Goal: Information Seeking & Learning: Find specific page/section

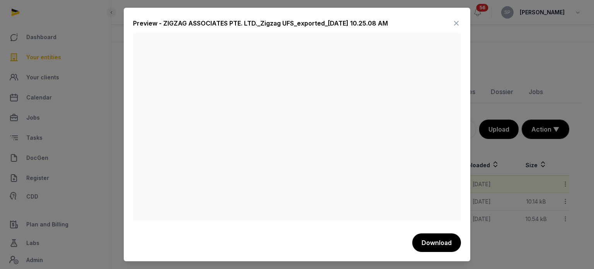
click at [455, 23] on icon at bounding box center [455, 23] width 9 height 12
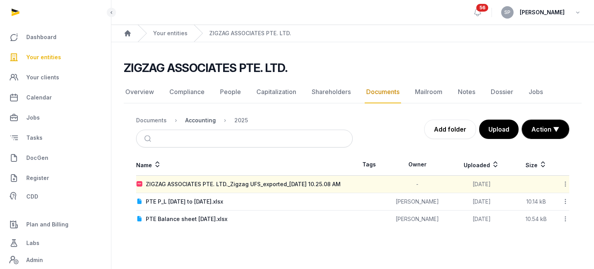
click at [201, 119] on div "Accounting" at bounding box center [200, 120] width 31 height 8
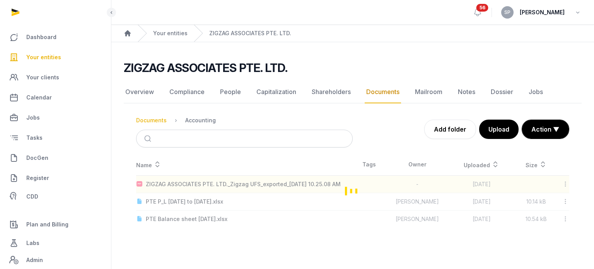
click at [160, 116] on div "Documents" at bounding box center [151, 120] width 31 height 8
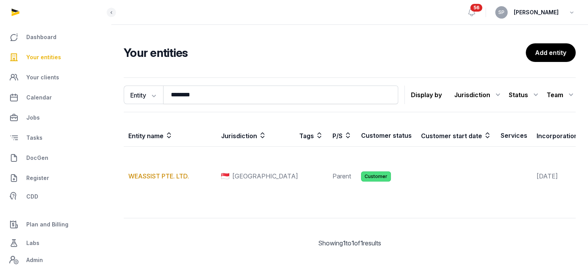
click at [182, 93] on input "********" at bounding box center [280, 94] width 235 height 19
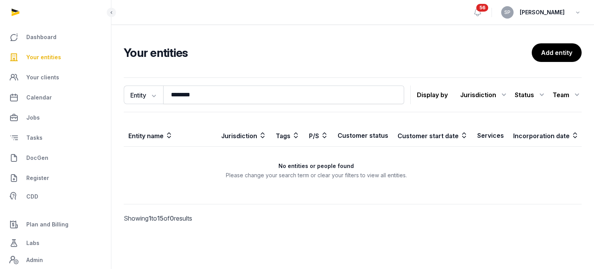
type input "********"
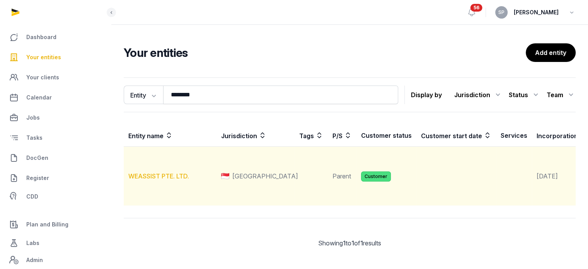
click at [169, 180] on link "WEASSIST PTE. LTD." at bounding box center [158, 176] width 61 height 8
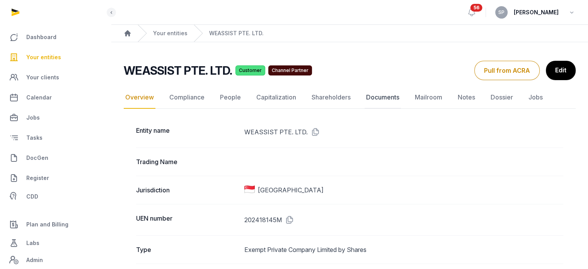
click at [373, 97] on link "Documents" at bounding box center [382, 97] width 36 height 22
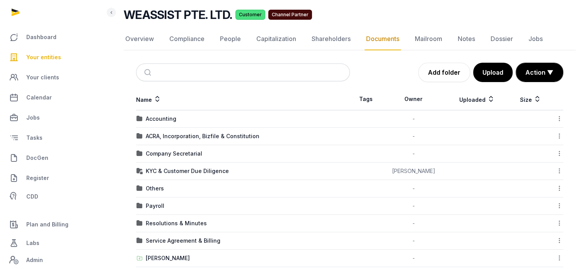
scroll to position [97, 0]
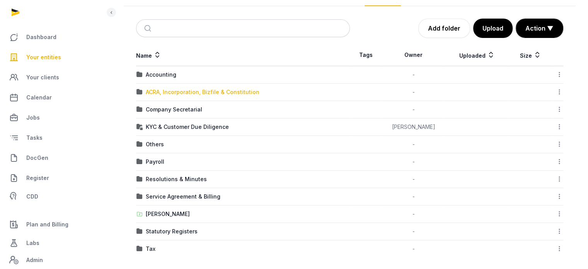
click at [181, 91] on div "ACRA, Incorporation, Bizfile & Constitution" at bounding box center [203, 92] width 114 height 8
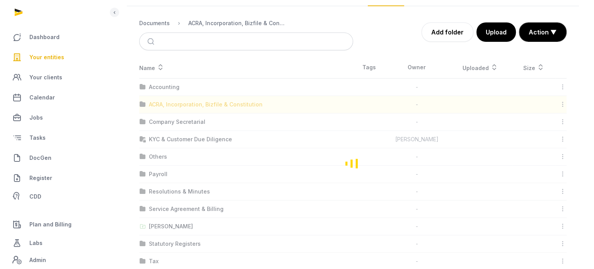
scroll to position [0, 0]
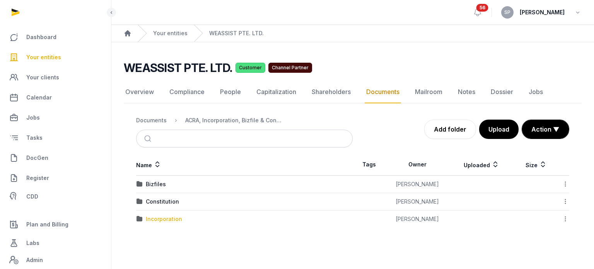
click at [168, 218] on div "Incorporation" at bounding box center [164, 219] width 36 height 8
click at [165, 181] on div "Post incorp" at bounding box center [161, 184] width 31 height 8
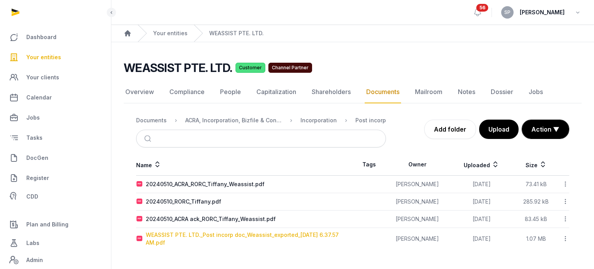
click at [262, 235] on div "WEASSIST PTE. LTD._Post incorp doc_Weassist_exported_2024-05-09 6.37.57 AM.pdf" at bounding box center [249, 238] width 206 height 15
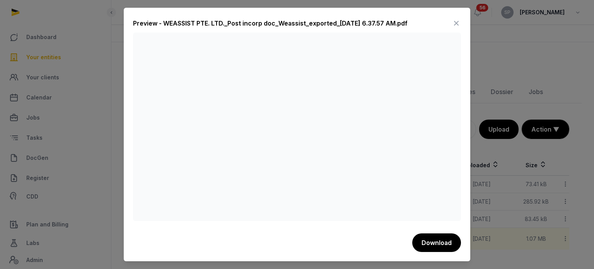
click at [453, 24] on icon at bounding box center [455, 23] width 9 height 12
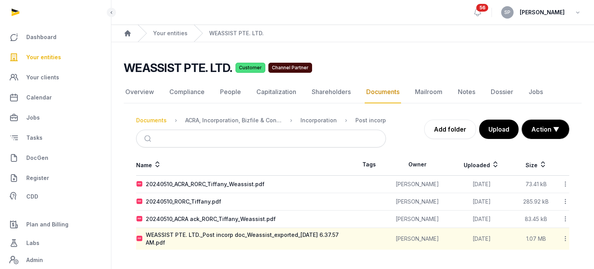
click at [153, 122] on div "Documents" at bounding box center [151, 120] width 31 height 8
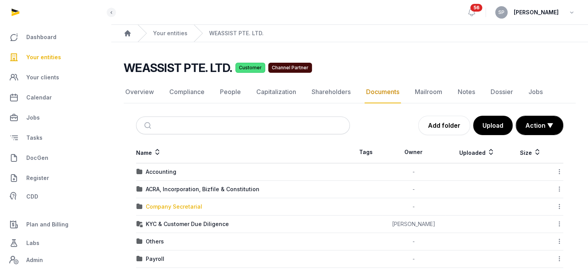
click at [182, 203] on div "Company Secretarial" at bounding box center [174, 207] width 56 height 8
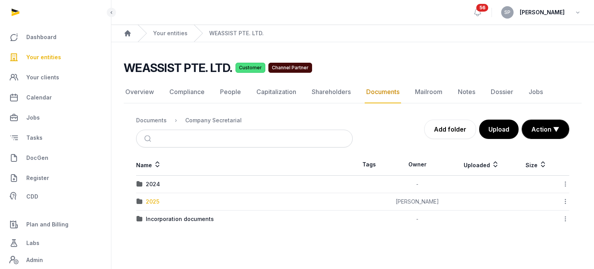
click at [148, 199] on div "2025" at bounding box center [153, 202] width 14 height 8
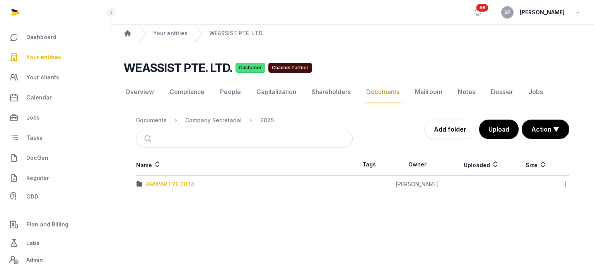
click at [175, 187] on div "AGM/AR FYE 2024" at bounding box center [170, 184] width 49 height 8
click at [151, 180] on div "EOT" at bounding box center [151, 184] width 11 height 8
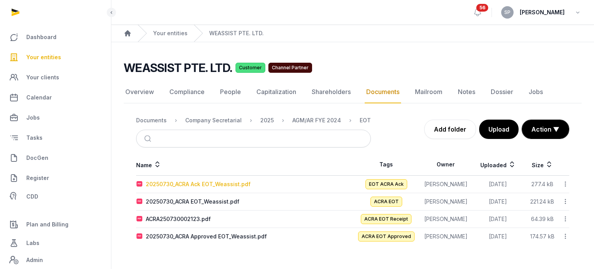
click at [191, 185] on div "20250730_ACRA Ack EOT_Weassist.pdf" at bounding box center [198, 184] width 105 height 8
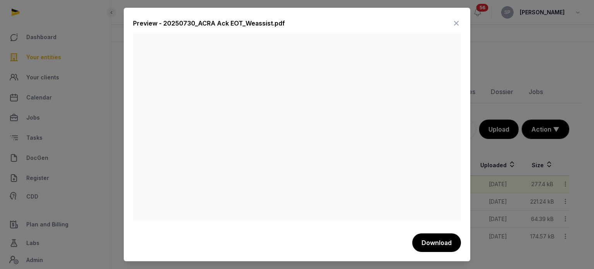
click at [457, 26] on icon at bounding box center [455, 23] width 9 height 12
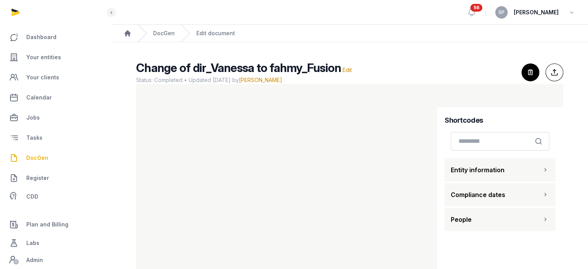
click at [41, 157] on span "DocGen" at bounding box center [37, 157] width 22 height 9
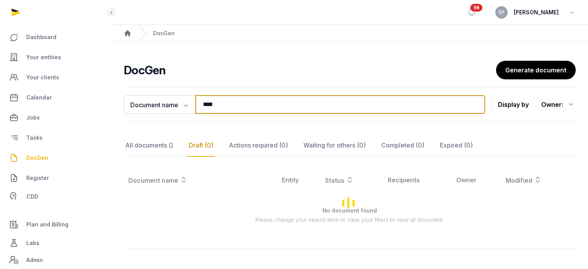
click at [246, 102] on input "****" at bounding box center [340, 104] width 290 height 19
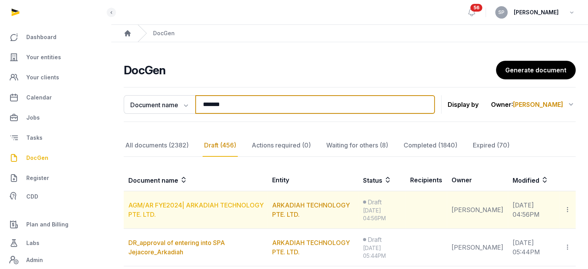
type input "*******"
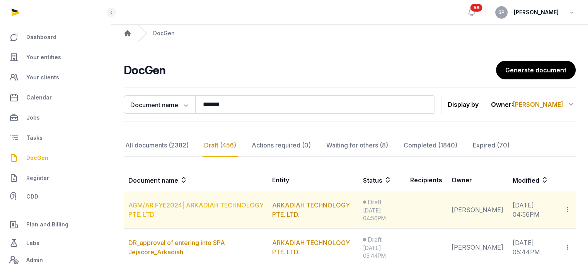
click at [206, 203] on link "AGM/AR FYE2024| ARKADIAH TECHNOLOGY PTE. LTD." at bounding box center [195, 209] width 135 height 17
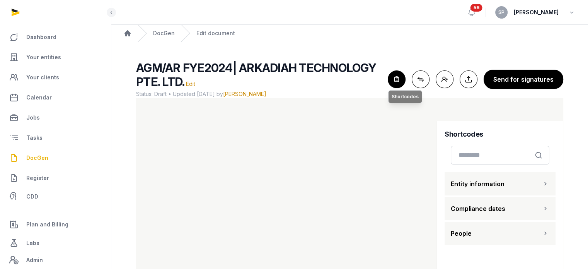
click at [398, 76] on icon "button" at bounding box center [396, 79] width 17 height 17
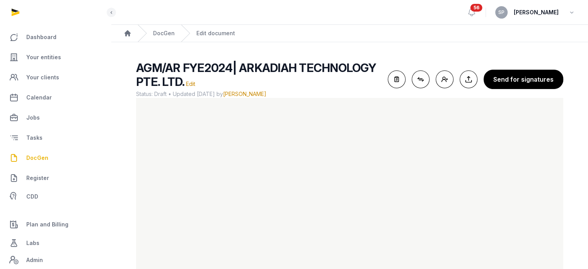
scroll to position [46, 0]
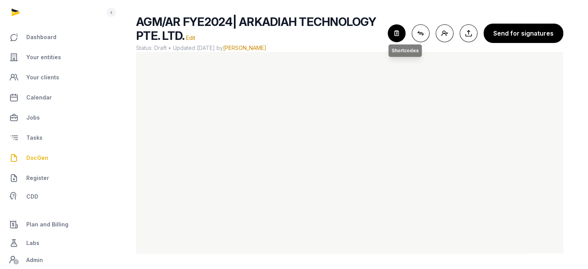
click at [399, 35] on icon "button" at bounding box center [396, 33] width 17 height 17
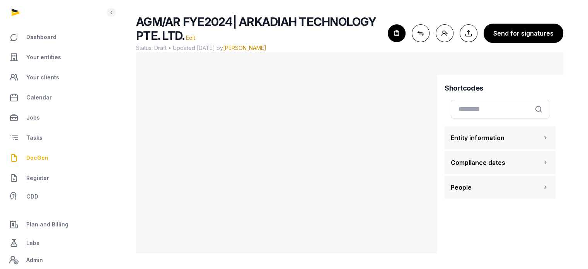
click at [540, 189] on button "People" at bounding box center [500, 186] width 111 height 23
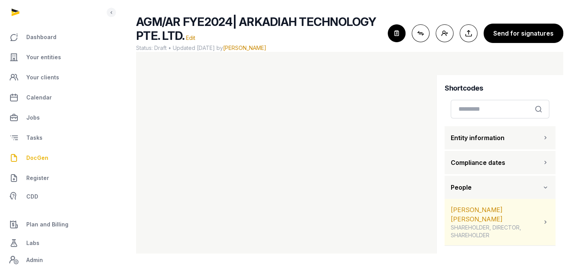
click at [526, 213] on div "[PERSON_NAME] [PERSON_NAME] SHAREHOLDER, DIRECTOR, SHAREHOLDER" at bounding box center [496, 222] width 91 height 34
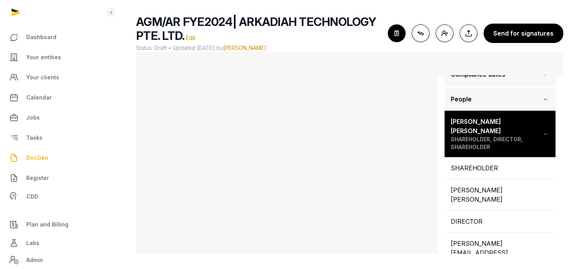
scroll to position [99, 0]
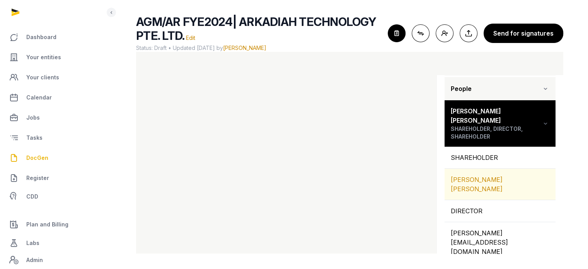
click at [511, 173] on div "[PERSON_NAME] [PERSON_NAME]" at bounding box center [500, 184] width 111 height 31
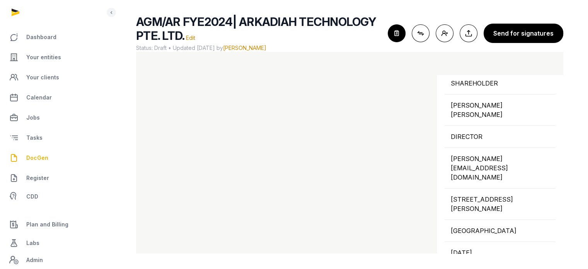
scroll to position [170, 0]
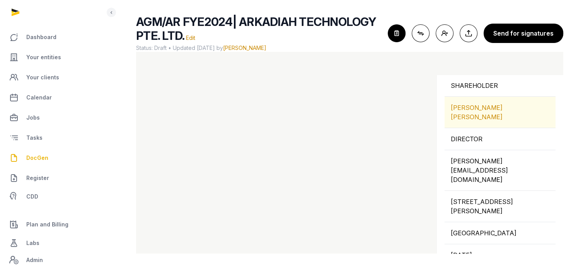
click at [528, 97] on div "[PERSON_NAME] [PERSON_NAME]" at bounding box center [500, 112] width 111 height 31
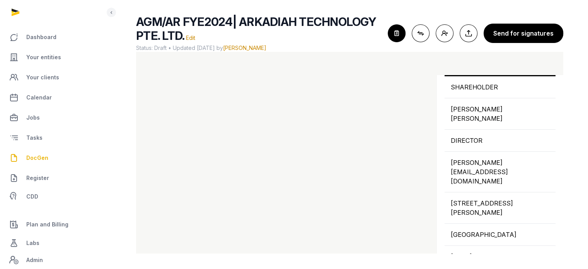
scroll to position [178, 0]
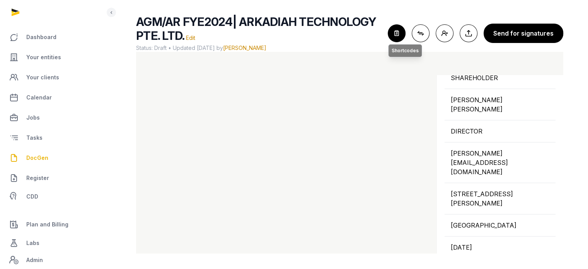
click at [400, 32] on icon "button" at bounding box center [396, 33] width 17 height 17
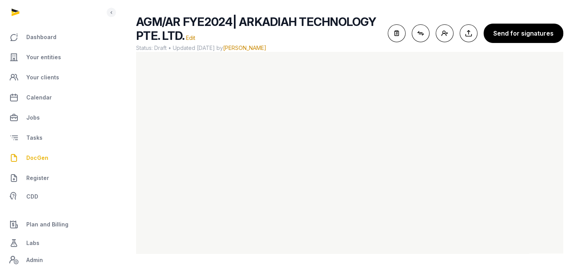
click at [34, 161] on span "DocGen" at bounding box center [37, 157] width 22 height 9
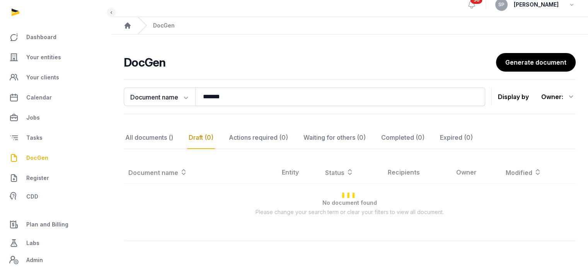
scroll to position [35, 0]
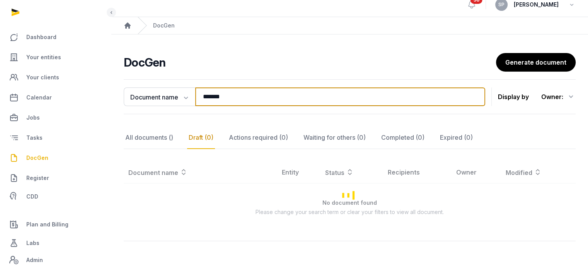
click at [232, 87] on input "*******" at bounding box center [340, 96] width 290 height 19
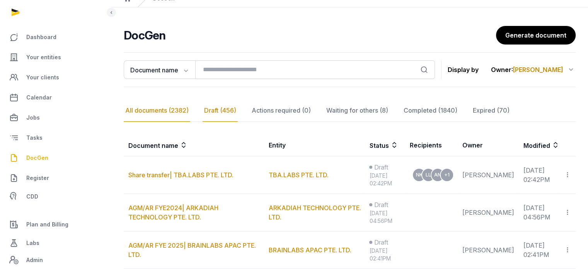
click at [181, 108] on div "All documents (2382)" at bounding box center [157, 110] width 66 height 22
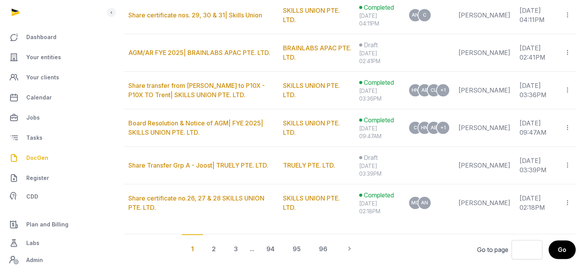
scroll to position [0, 0]
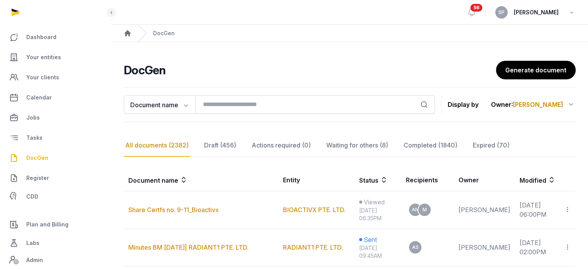
click at [565, 105] on div "Owner : [PERSON_NAME]" at bounding box center [533, 104] width 85 height 12
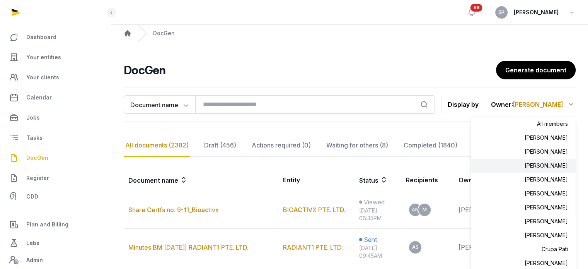
click at [560, 165] on div "[PERSON_NAME]" at bounding box center [523, 165] width 105 height 14
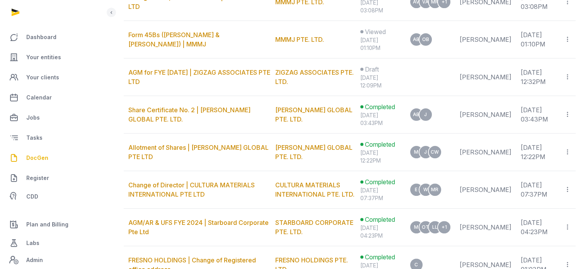
scroll to position [213, 0]
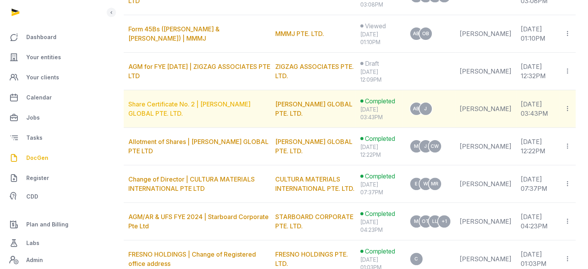
click at [188, 101] on link "Share Certificate No. 2 | [PERSON_NAME] GLOBAL PTE. LTD." at bounding box center [189, 108] width 122 height 17
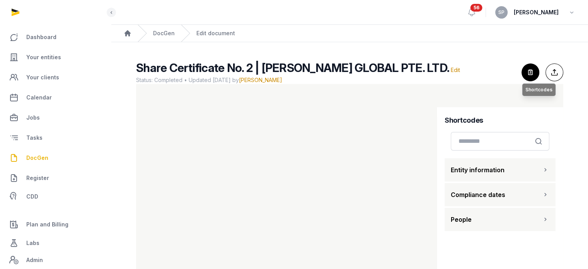
click at [535, 72] on icon "button" at bounding box center [530, 72] width 17 height 17
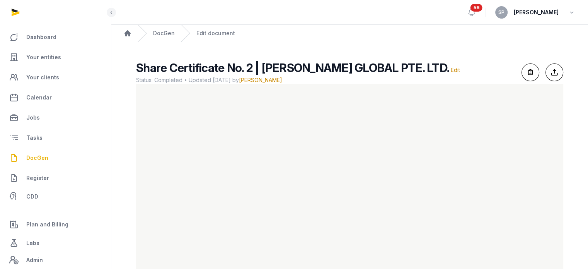
scroll to position [32, 0]
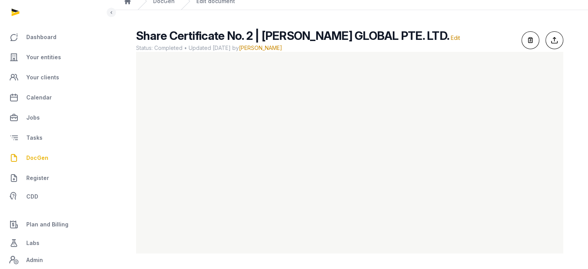
click at [37, 156] on span "DocGen" at bounding box center [37, 157] width 22 height 9
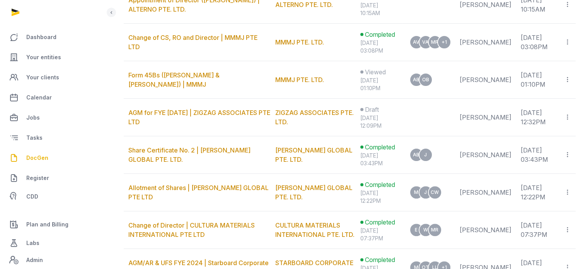
scroll to position [207, 0]
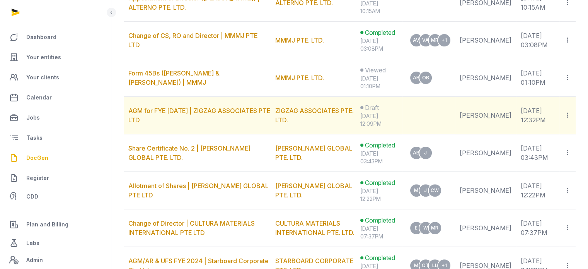
click at [192, 114] on td "AGM for FYE [DATE] | ZIGZAG ASSOCIATES PTE LTD" at bounding box center [197, 115] width 147 height 37
click at [178, 108] on link "AGM for FYE [DATE] | ZIGZAG ASSOCIATES PTE LTD" at bounding box center [199, 115] width 142 height 17
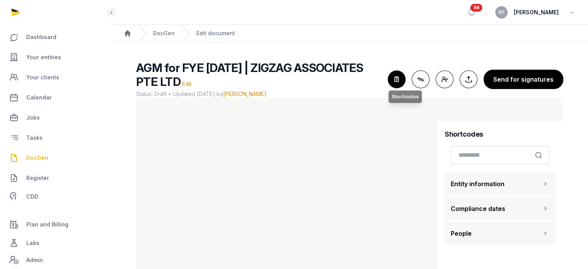
click at [393, 77] on icon "button" at bounding box center [396, 79] width 17 height 17
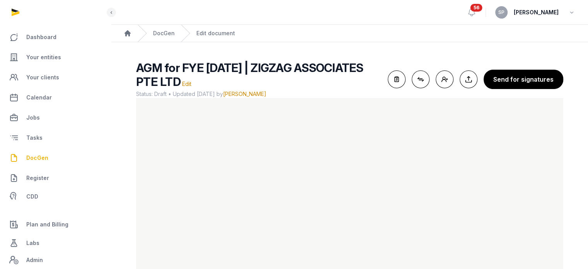
scroll to position [46, 0]
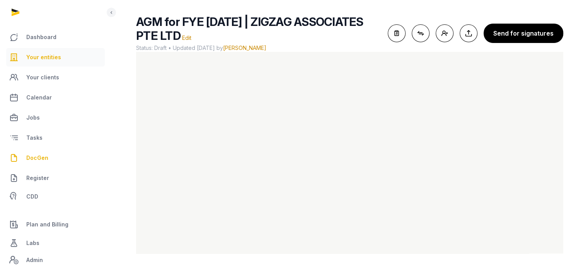
click at [57, 61] on span "Your entities" at bounding box center [43, 57] width 35 height 9
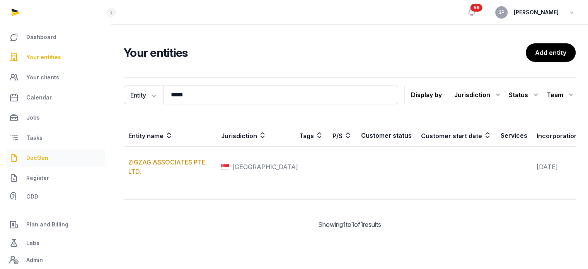
click at [39, 158] on span "DocGen" at bounding box center [37, 157] width 22 height 9
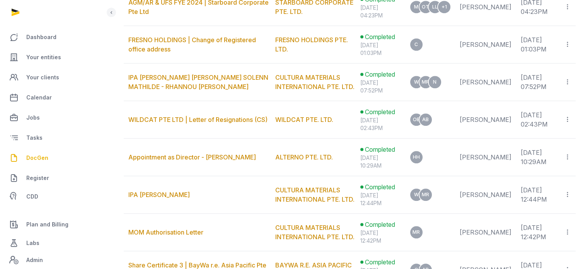
scroll to position [466, 0]
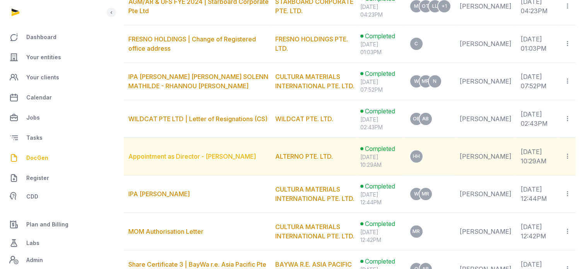
click at [226, 152] on link "Appointment as Director - [PERSON_NAME]" at bounding box center [192, 156] width 128 height 8
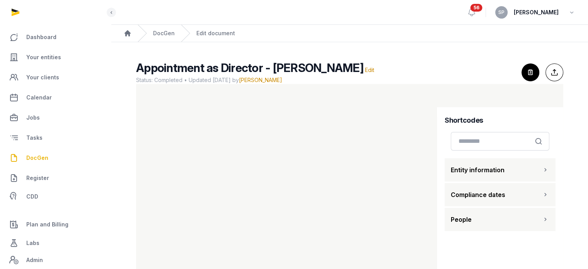
click at [45, 157] on span "DocGen" at bounding box center [37, 157] width 22 height 9
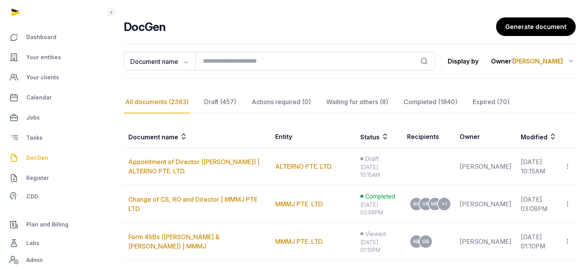
scroll to position [51, 0]
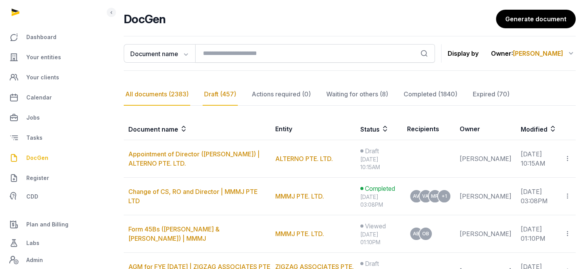
click at [226, 97] on div "Draft (457)" at bounding box center [220, 94] width 35 height 22
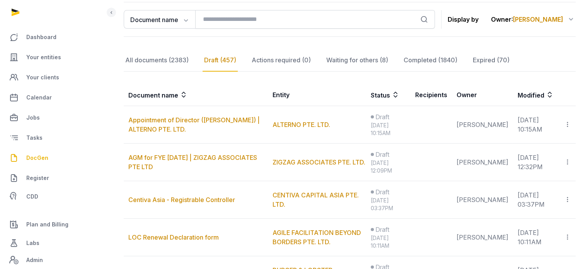
scroll to position [100, 0]
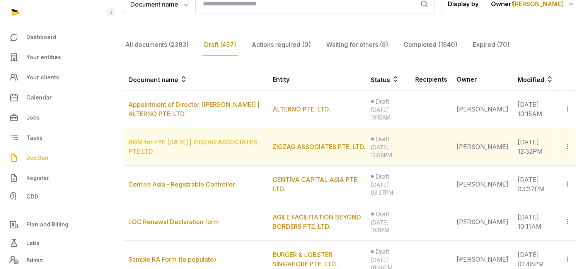
click at [198, 142] on link "AGM for FYE [DATE] | ZIGZAG ASSOCIATES PTE LTD" at bounding box center [192, 146] width 129 height 17
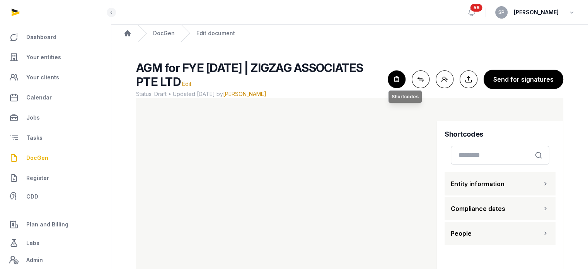
click at [400, 85] on icon "button" at bounding box center [396, 79] width 17 height 17
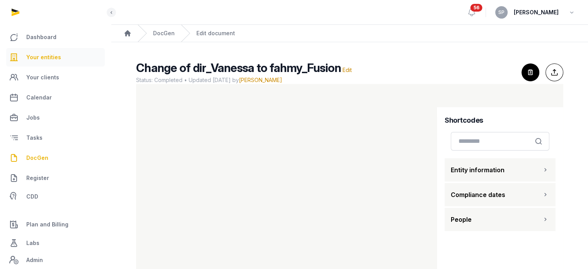
click at [47, 55] on span "Your entities" at bounding box center [43, 57] width 35 height 9
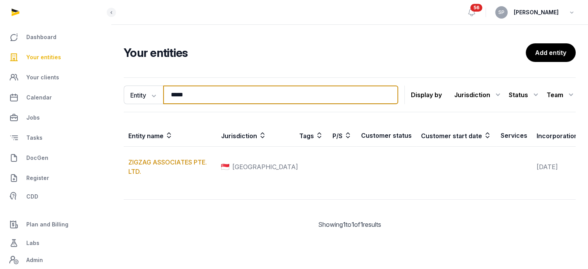
click at [204, 99] on input "*****" at bounding box center [280, 94] width 235 height 19
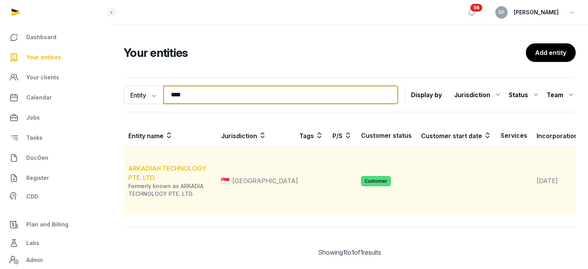
type input "****"
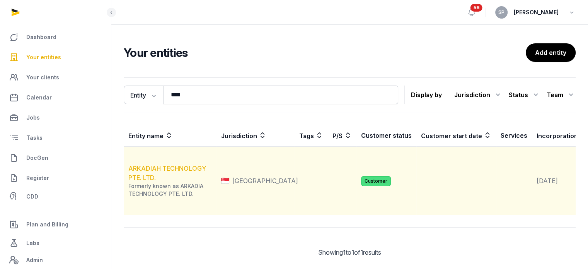
click at [190, 180] on link "ARKADIAH TECHNOLOGY PTE. LTD." at bounding box center [167, 172] width 78 height 17
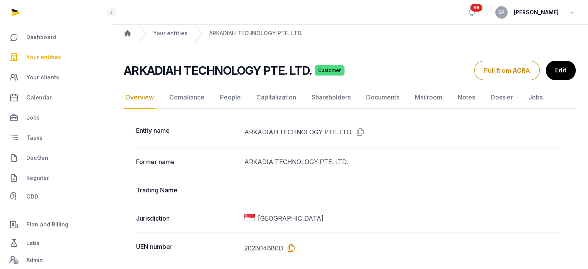
click at [290, 247] on icon at bounding box center [289, 248] width 12 height 12
click at [228, 95] on link "People" at bounding box center [230, 97] width 24 height 22
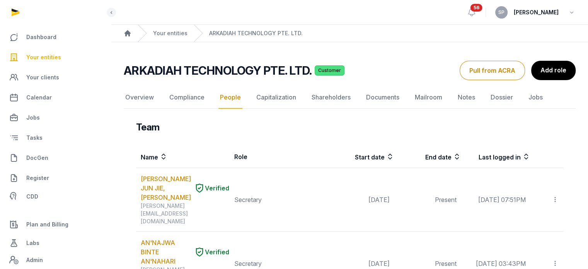
click at [505, 72] on button "Pull from ACRA" at bounding box center [492, 70] width 65 height 19
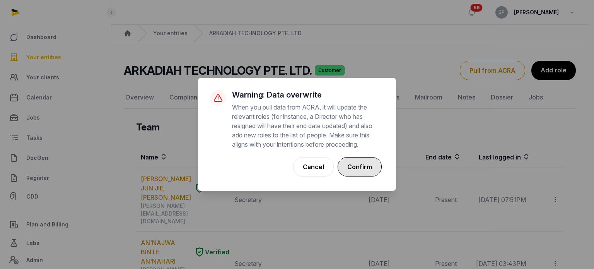
click at [358, 167] on button "Confirm" at bounding box center [359, 166] width 44 height 19
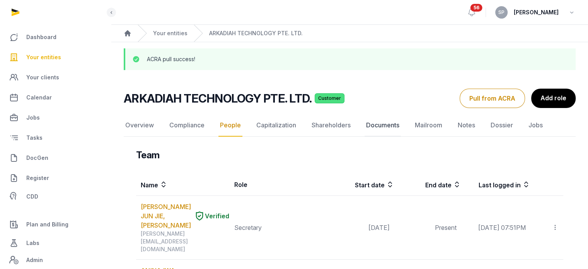
click at [387, 126] on link "Documents" at bounding box center [382, 125] width 36 height 22
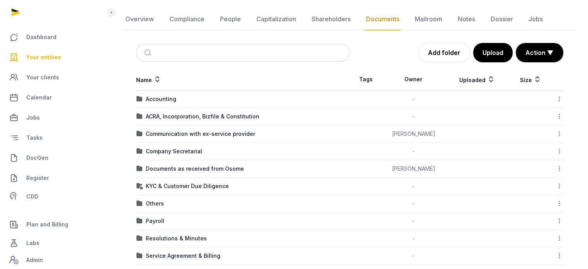
scroll to position [152, 0]
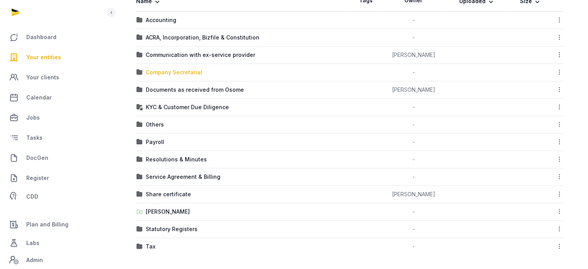
click at [188, 72] on div "Company Secretarial" at bounding box center [174, 72] width 56 height 8
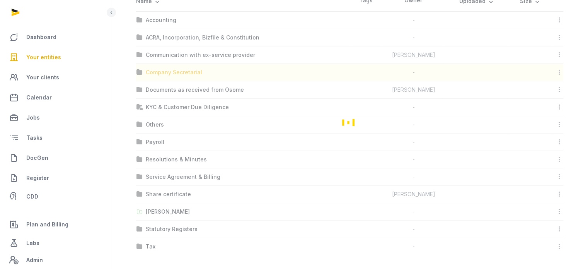
scroll to position [0, 0]
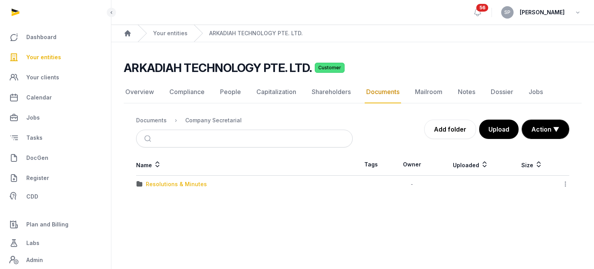
click at [181, 187] on div "Resolutions & Minutes" at bounding box center [176, 184] width 61 height 8
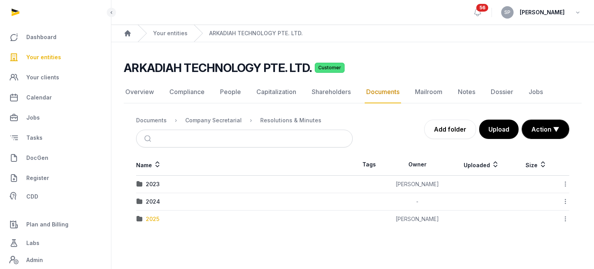
click at [150, 220] on div "2025" at bounding box center [153, 219] width 14 height 8
click at [176, 183] on div "AGM AR FYE2024" at bounding box center [169, 184] width 47 height 8
click at [155, 184] on div "EOT" at bounding box center [151, 184] width 11 height 8
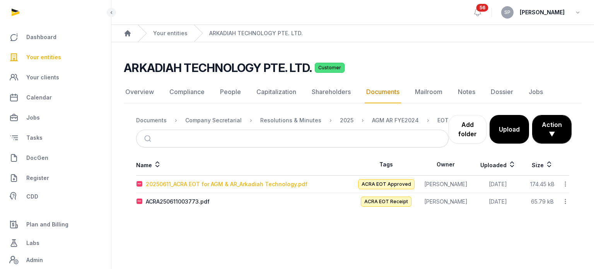
click at [198, 184] on div "20250611_ACRA EOT for AGM & AR_Arkadiah Technology.pdf" at bounding box center [227, 184] width 162 height 8
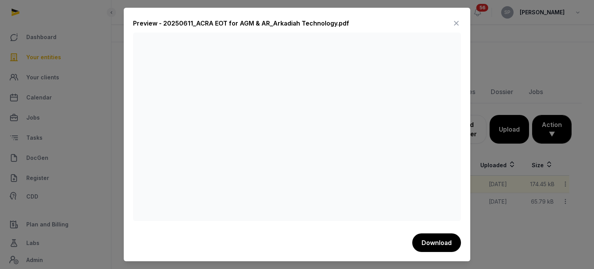
click at [458, 24] on icon at bounding box center [455, 23] width 9 height 12
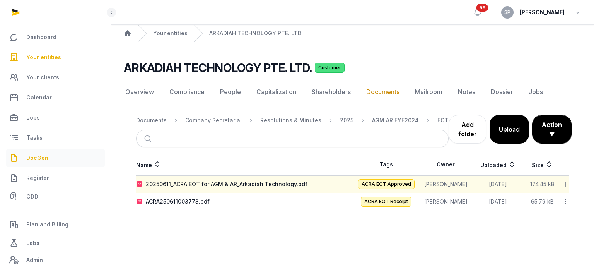
click at [36, 158] on span "DocGen" at bounding box center [37, 157] width 22 height 9
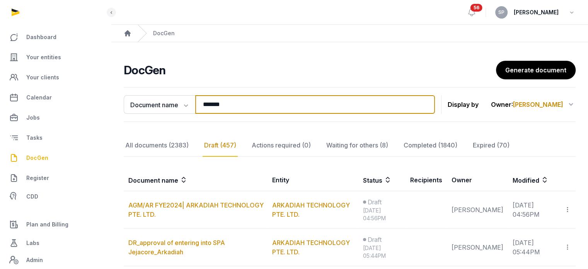
click at [229, 109] on input "*******" at bounding box center [315, 104] width 240 height 19
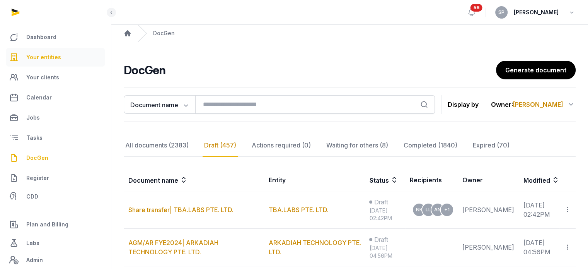
click at [72, 60] on link "Your entities" at bounding box center [55, 57] width 99 height 19
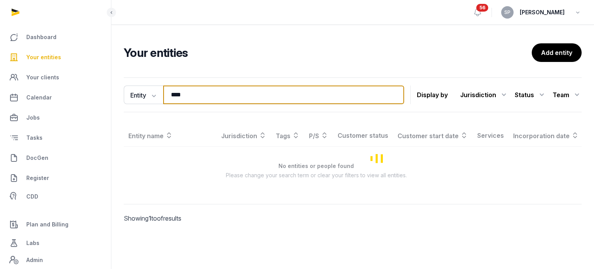
click at [192, 101] on input "****" at bounding box center [283, 94] width 241 height 19
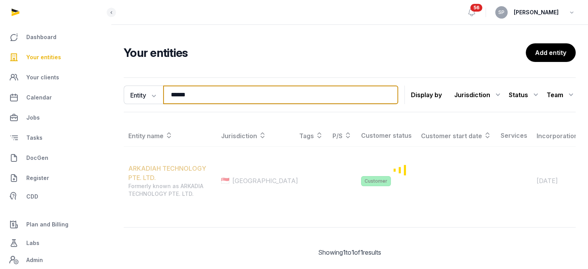
type input "******"
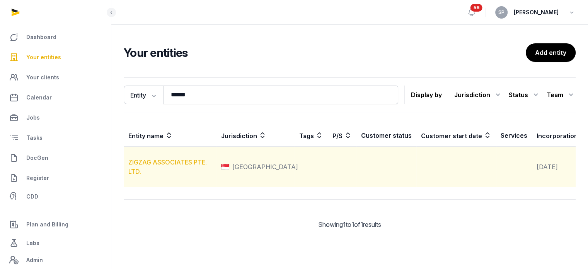
click at [180, 173] on link "ZIGZAG ASSOCIATES PTE. LTD." at bounding box center [167, 166] width 78 height 17
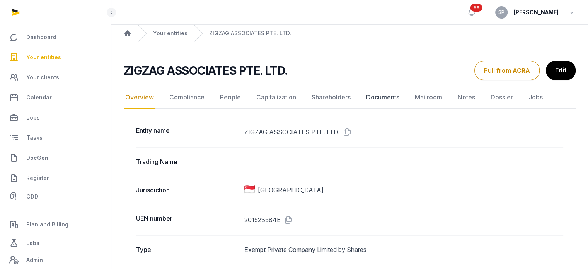
click at [378, 101] on link "Documents" at bounding box center [382, 97] width 36 height 22
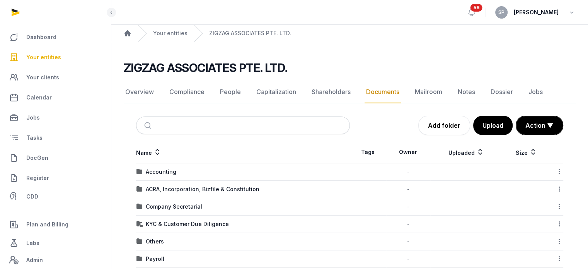
click at [165, 167] on td "Accounting" at bounding box center [243, 171] width 214 height 17
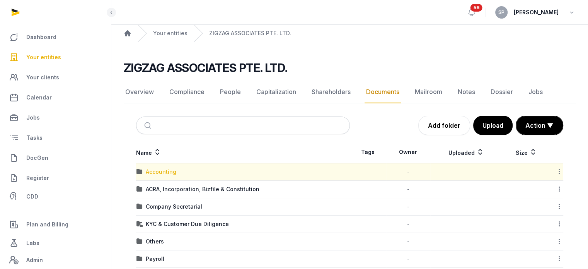
click at [165, 170] on div "Accounting" at bounding box center [161, 172] width 31 height 8
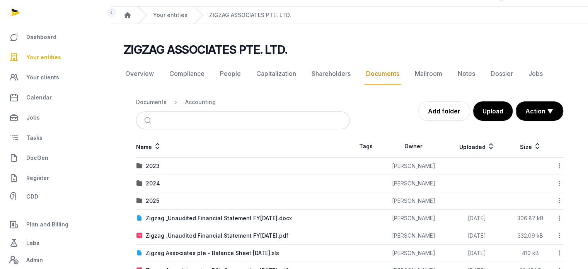
scroll to position [94, 0]
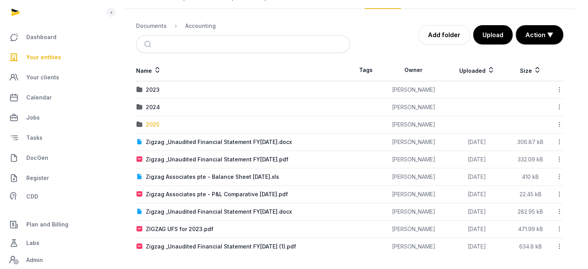
click at [153, 121] on div "2025" at bounding box center [153, 125] width 14 height 8
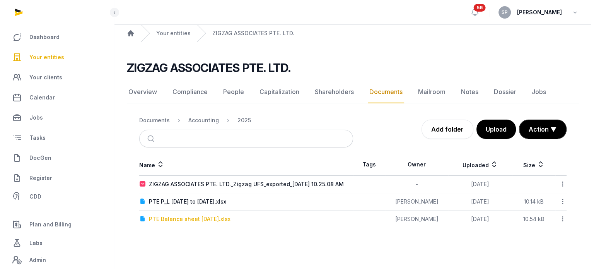
scroll to position [0, 0]
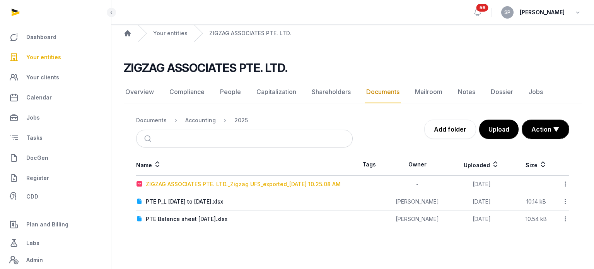
click at [189, 184] on div "ZIGZAG ASSOCIATES PTE. LTD._Zigzag UFS_exported_2025-09-17 10.25.08 AM" at bounding box center [243, 184] width 195 height 8
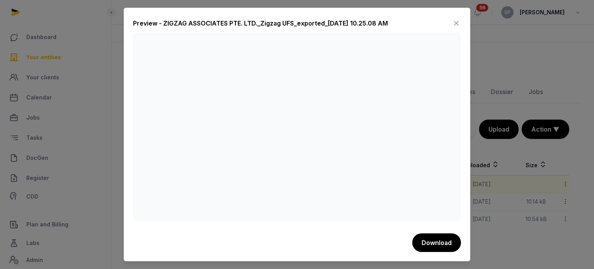
click at [455, 23] on icon at bounding box center [455, 23] width 9 height 12
